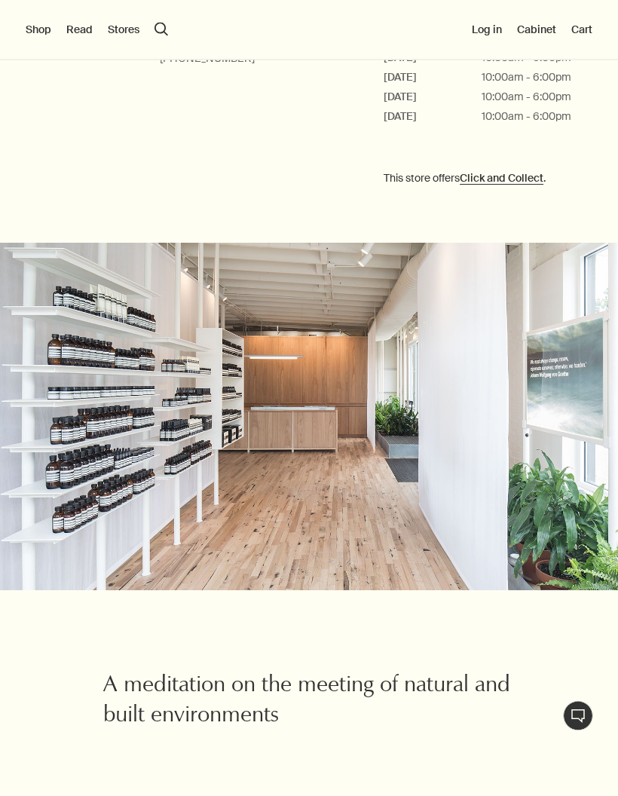
scroll to position [259, 0]
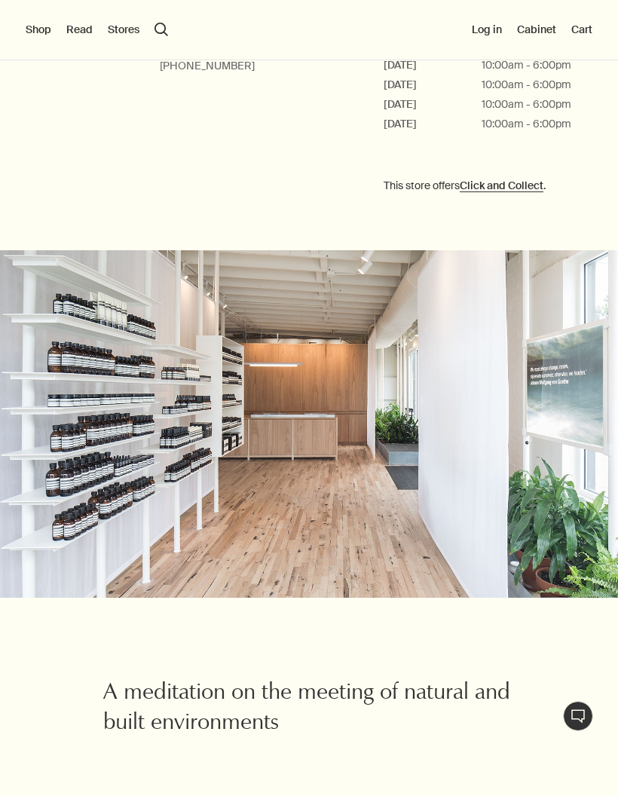
click at [510, 189] on link "Click and Collect" at bounding box center [502, 186] width 84 height 14
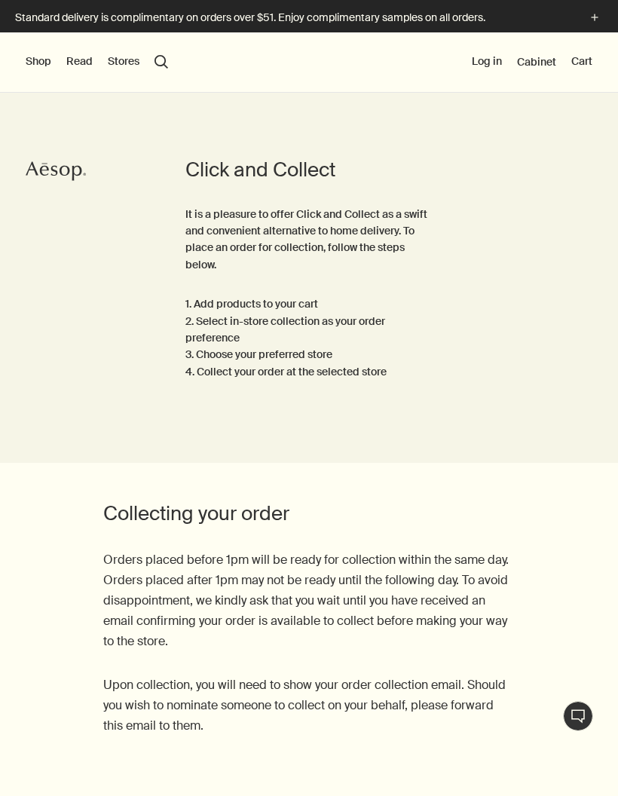
click at [41, 68] on button "Shop" at bounding box center [39, 61] width 26 height 15
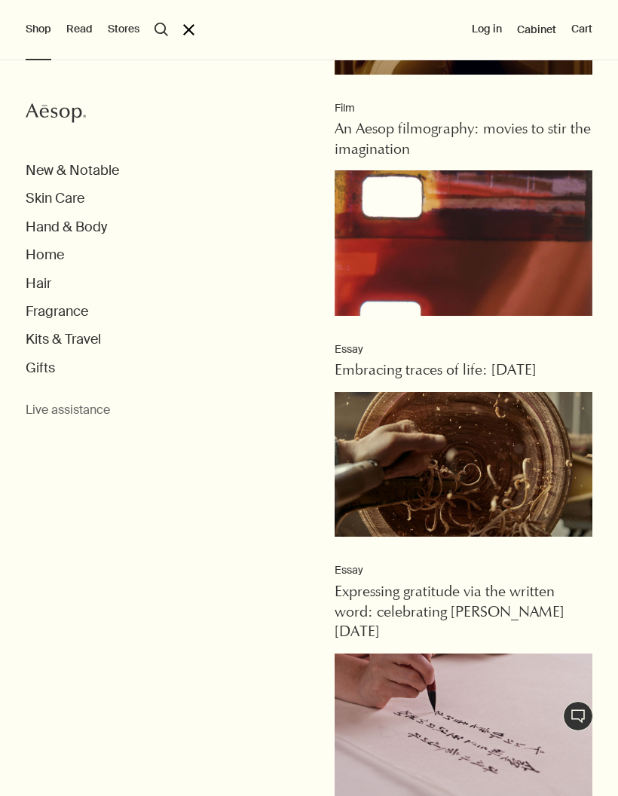
scroll to position [642, 0]
click at [77, 231] on button "Hand & Body" at bounding box center [66, 227] width 81 height 17
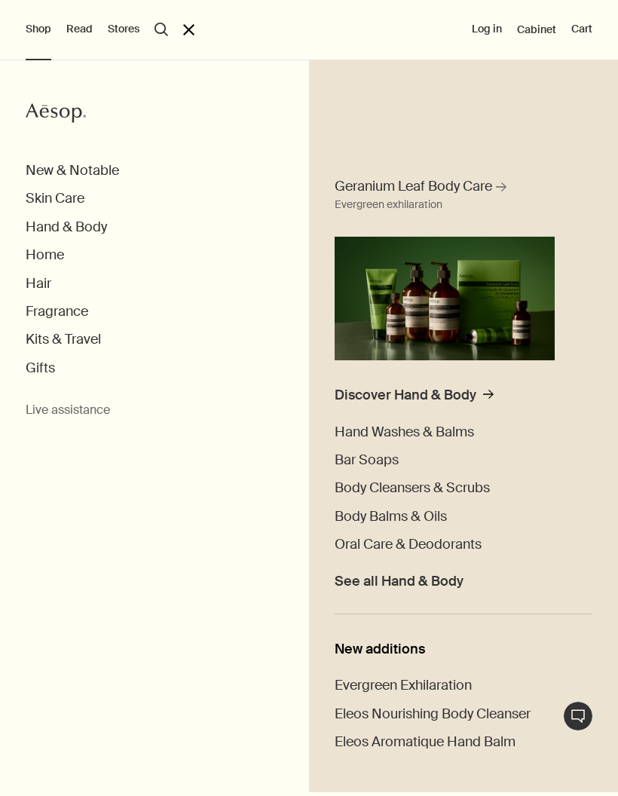
click at [372, 430] on span "Hand Washes & Balms" at bounding box center [404, 432] width 139 height 18
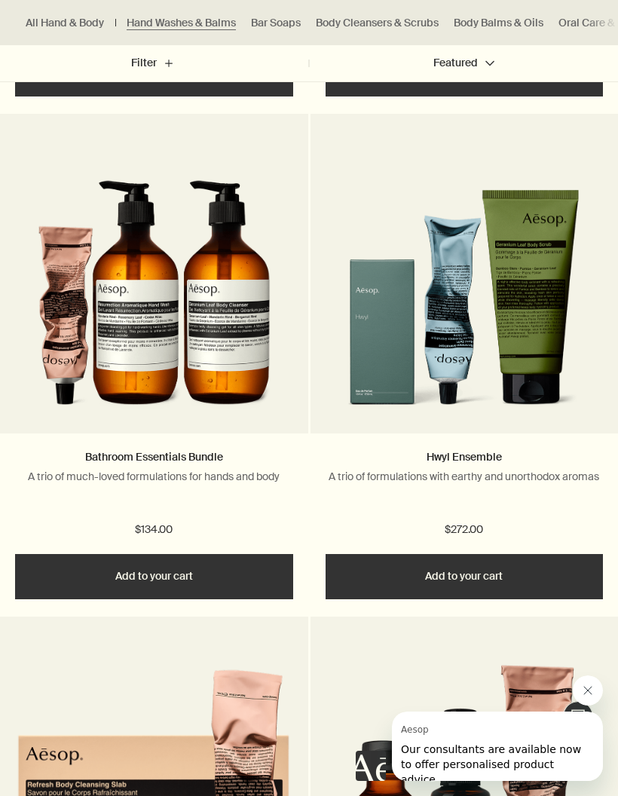
click at [167, 322] on img at bounding box center [154, 294] width 233 height 264
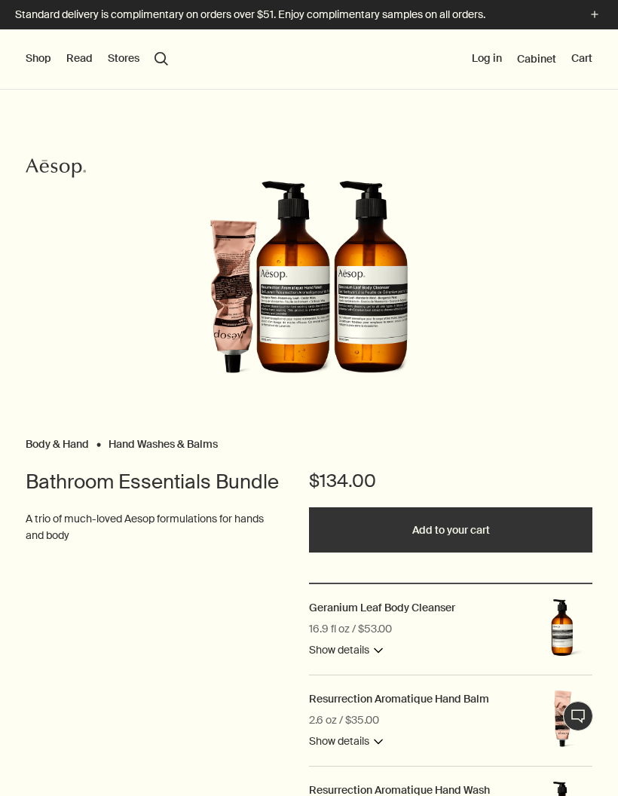
scroll to position [2, 0]
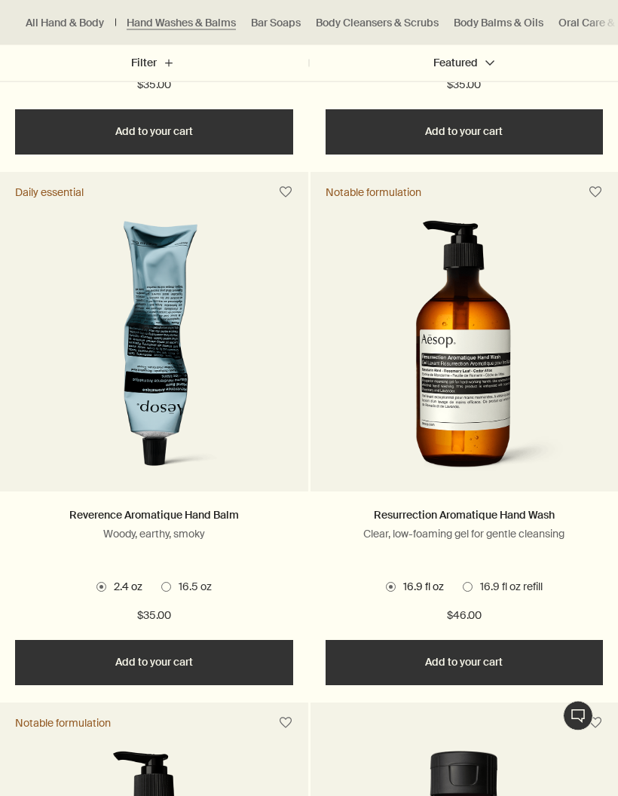
scroll to position [919, 0]
click at [412, 517] on link "Resurrection Aromatique Hand Wash" at bounding box center [464, 515] width 181 height 14
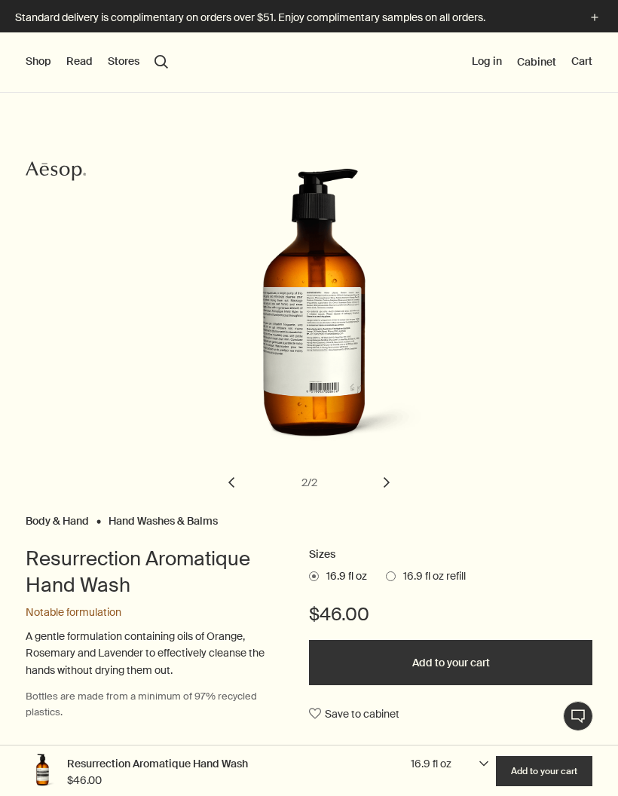
click at [393, 472] on button "chevron" at bounding box center [386, 482] width 33 height 33
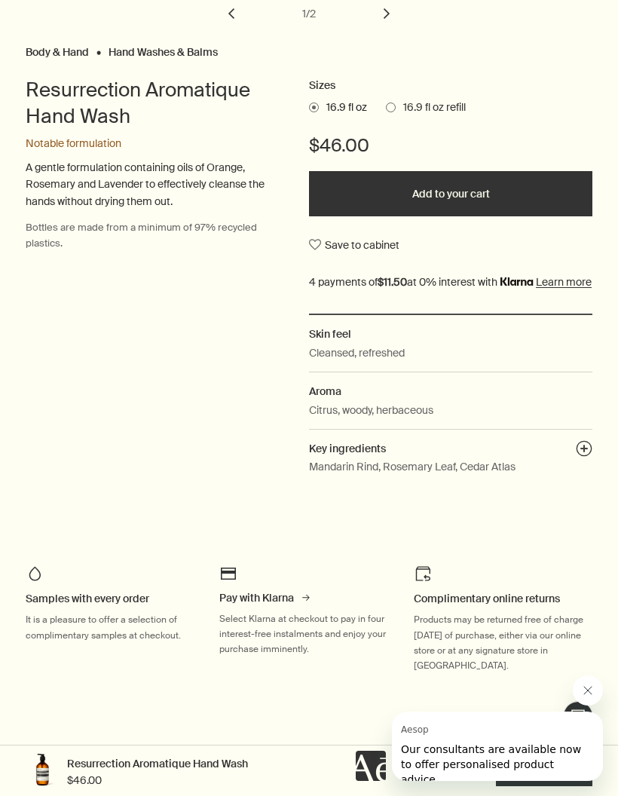
scroll to position [473, 0]
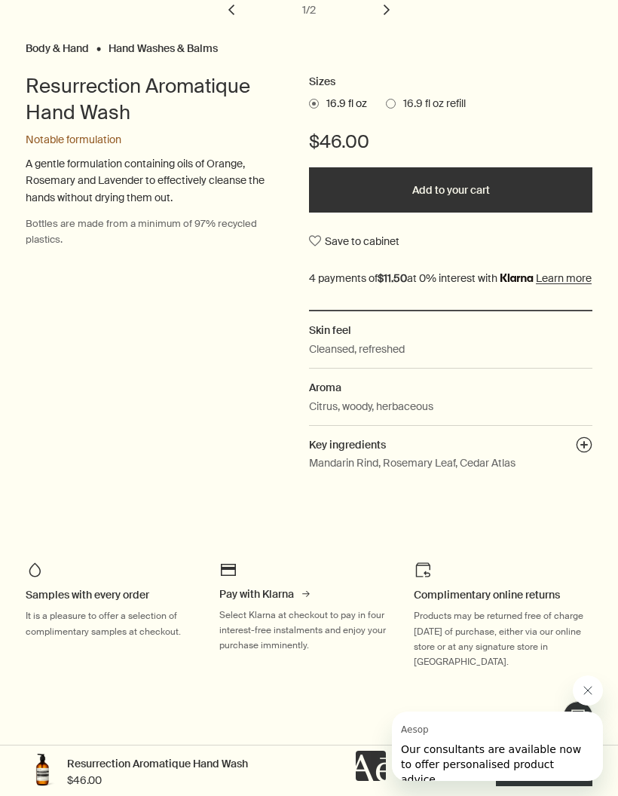
click at [579, 458] on button "plusAndCloseWithCircle" at bounding box center [584, 447] width 17 height 21
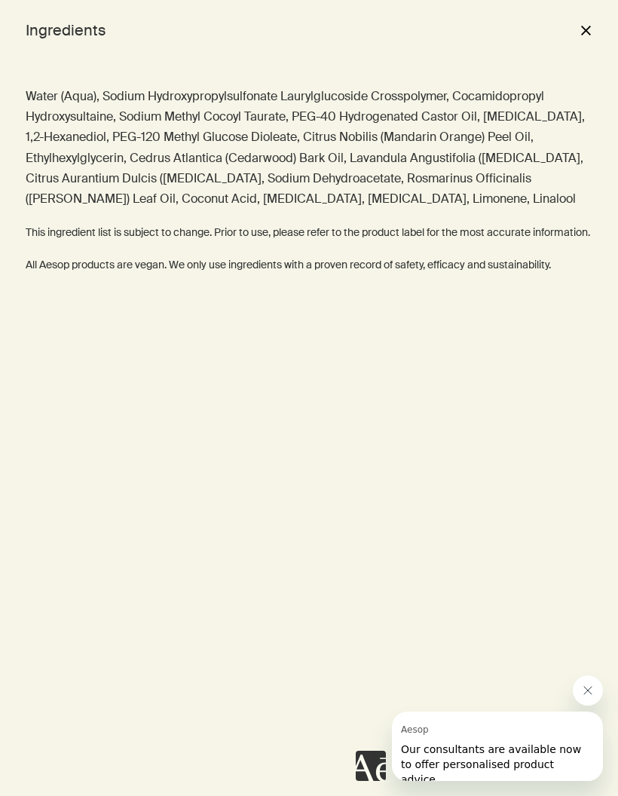
click at [578, 32] on button "close" at bounding box center [586, 30] width 18 height 26
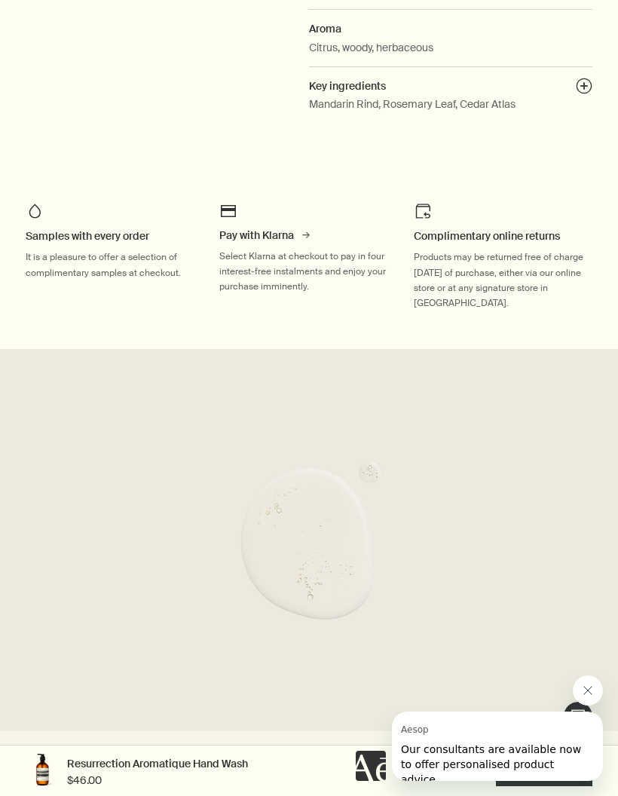
scroll to position [787, 0]
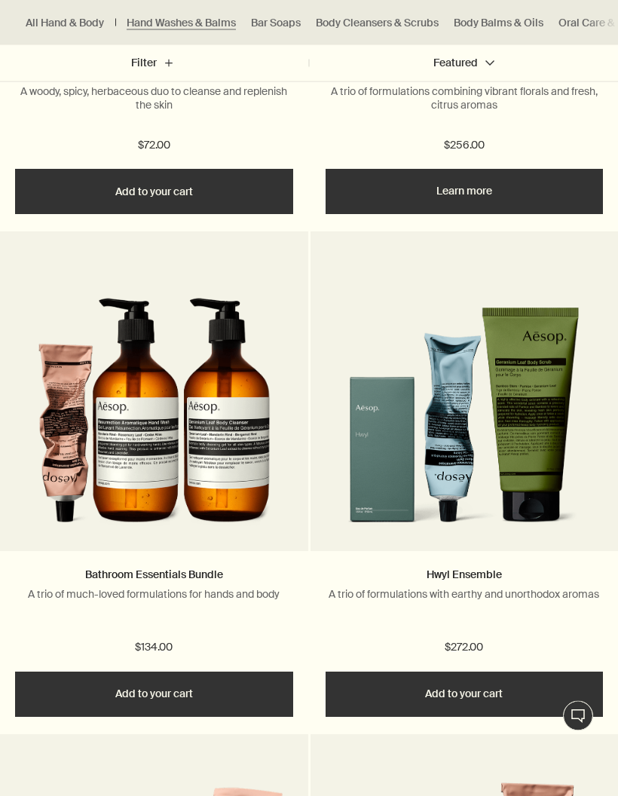
scroll to position [2954, 0]
click at [61, 464] on img at bounding box center [154, 412] width 233 height 264
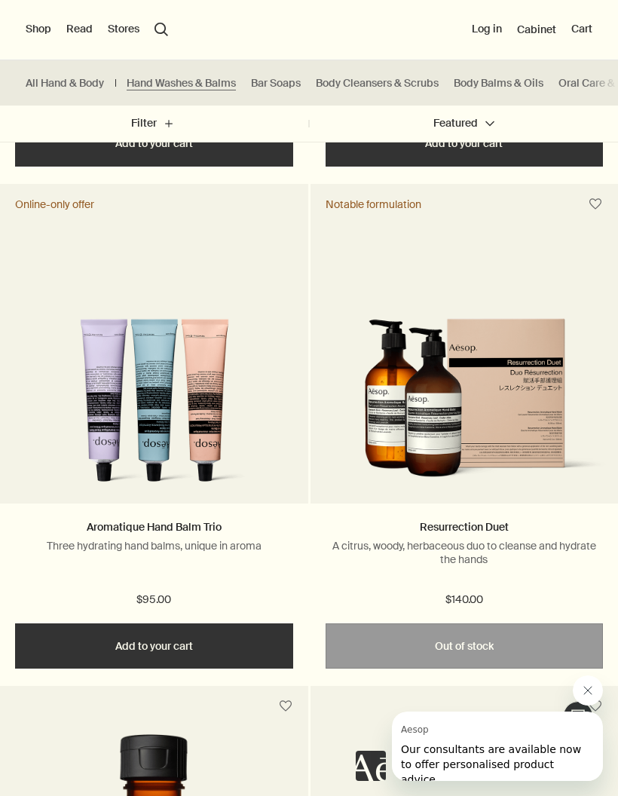
scroll to position [3999, 0]
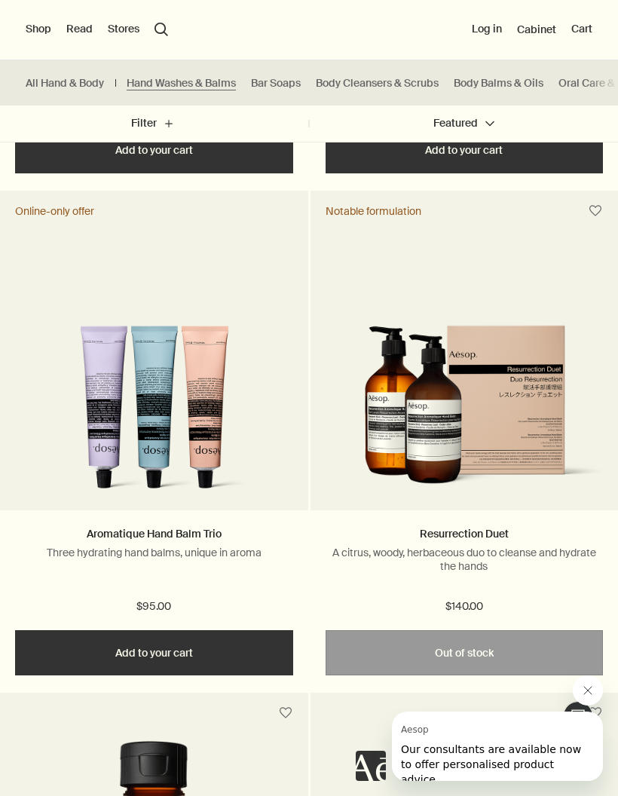
click at [42, 23] on button "Shop" at bounding box center [39, 29] width 26 height 15
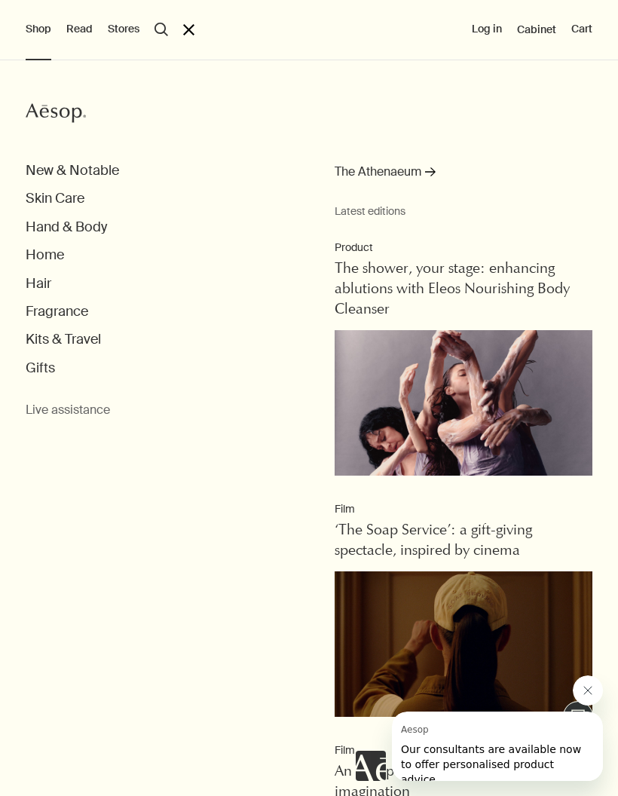
click at [45, 253] on button "Home" at bounding box center [45, 255] width 38 height 17
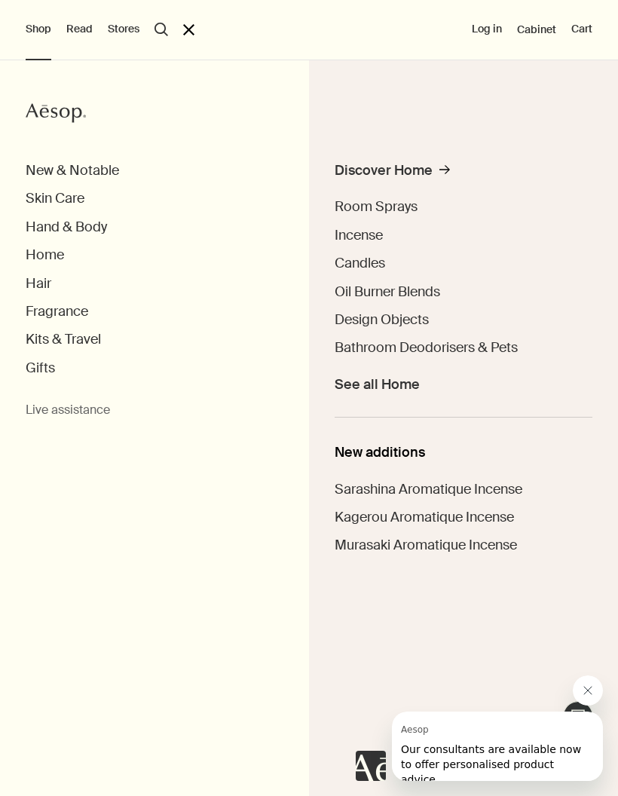
click at [38, 286] on button "Hair" at bounding box center [39, 283] width 26 height 17
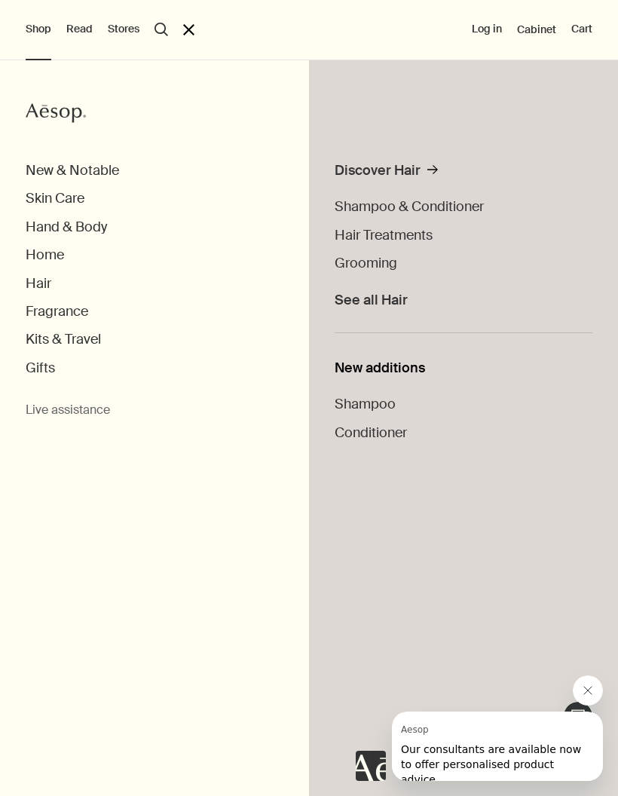
click at [42, 315] on button "Fragrance" at bounding box center [57, 311] width 63 height 17
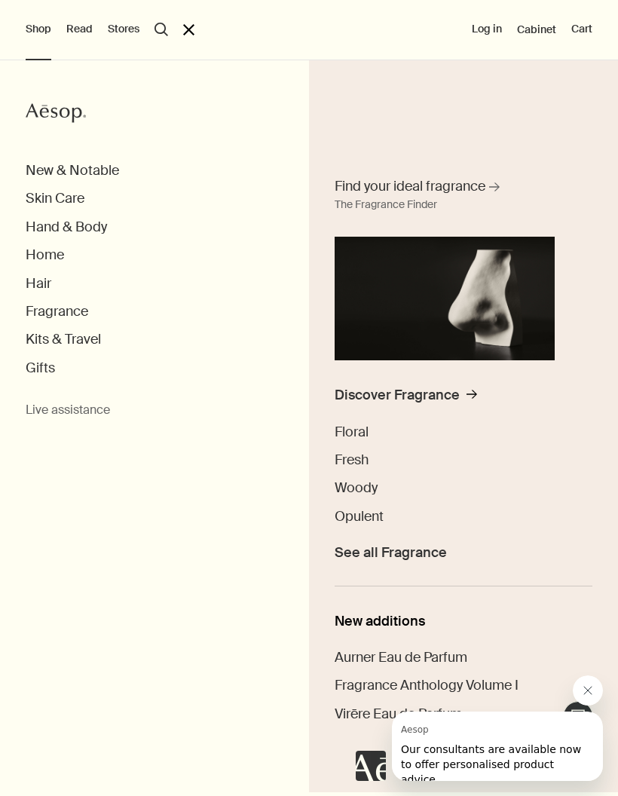
click at [354, 487] on span "Woody" at bounding box center [356, 488] width 43 height 18
